Goal: Find specific page/section: Find specific page/section

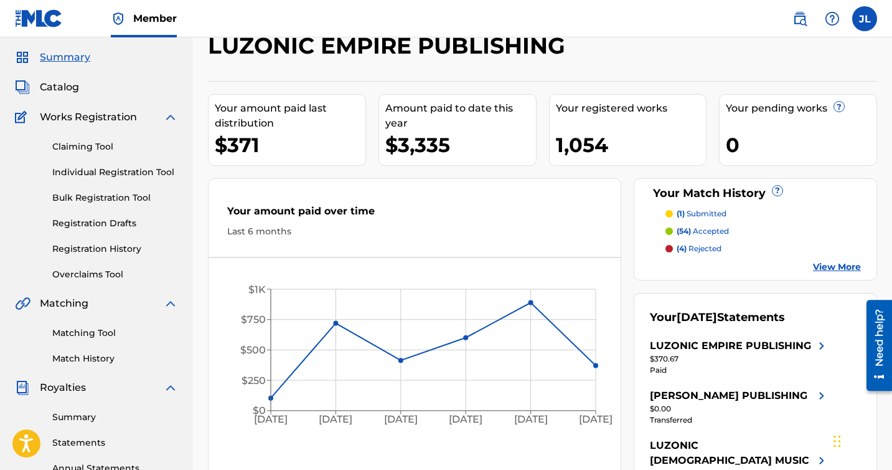
click at [74, 88] on span "Catalog" at bounding box center [59, 87] width 39 height 15
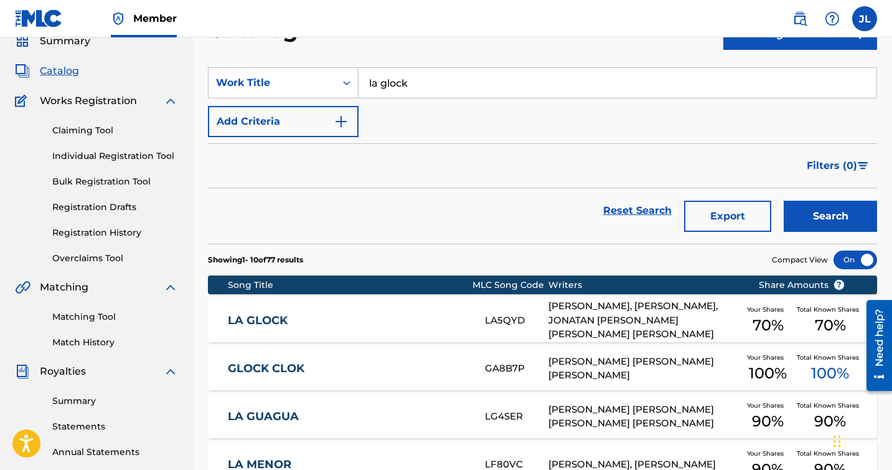
scroll to position [32, 0]
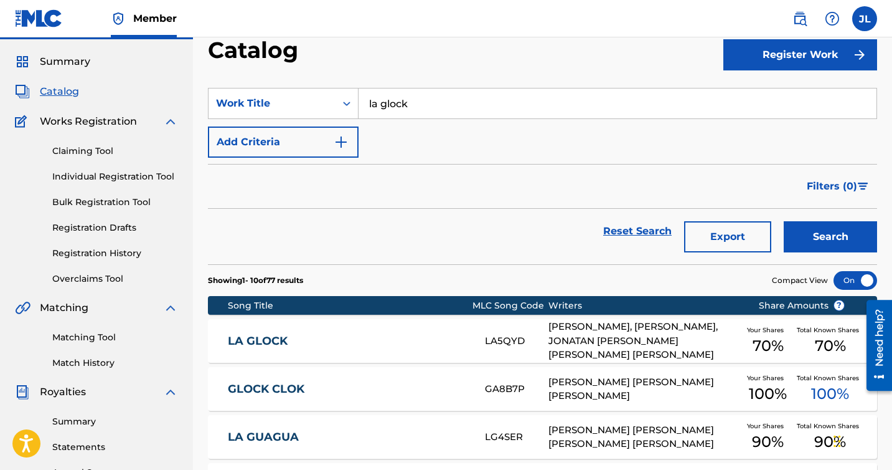
click at [440, 101] on input "la glock" at bounding box center [618, 103] width 518 height 30
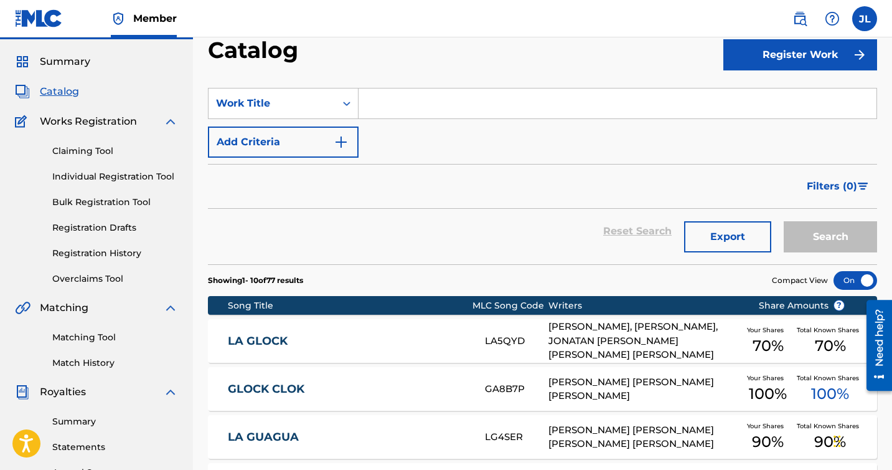
click at [87, 67] on span "Summary" at bounding box center [65, 61] width 50 height 15
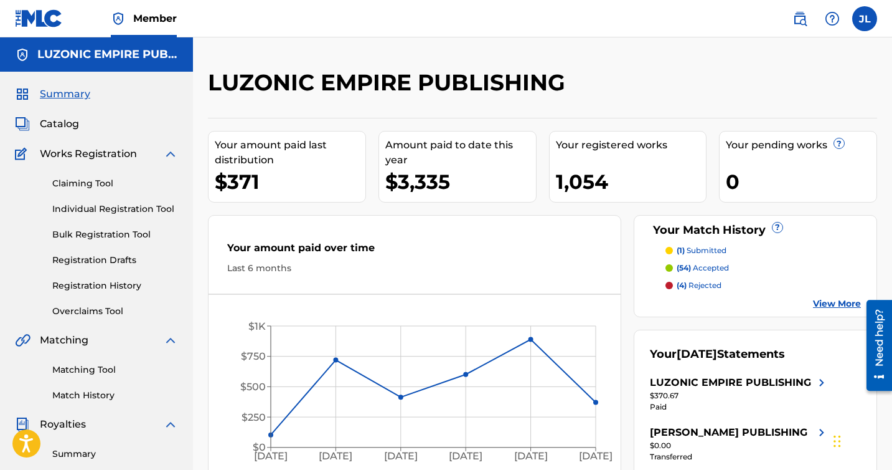
click at [64, 123] on span "Catalog" at bounding box center [59, 123] width 39 height 15
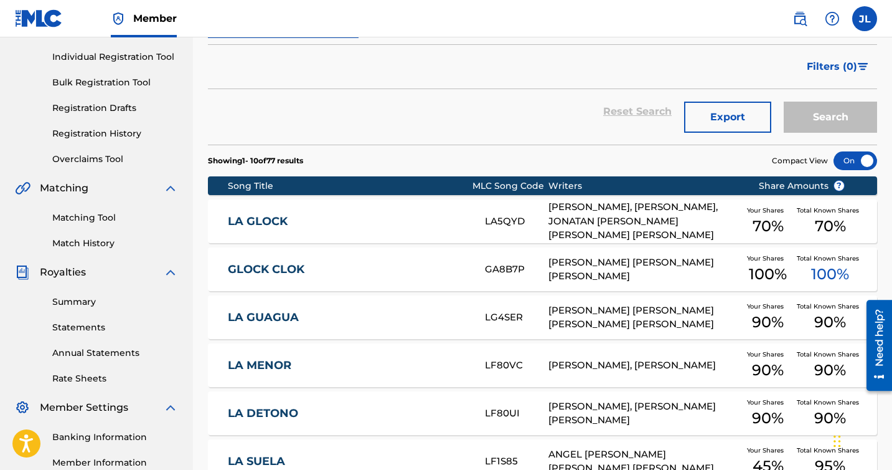
scroll to position [64, 0]
